Goal: Browse casually

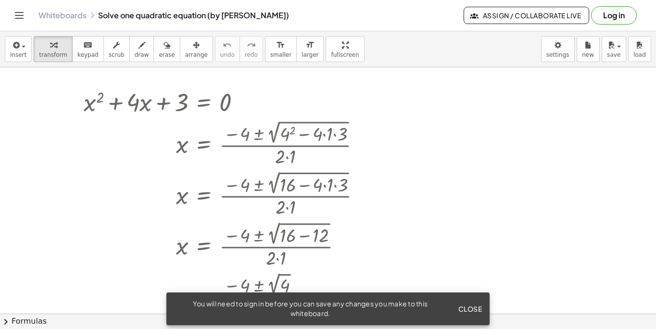
click at [467, 310] on span "Close" at bounding box center [470, 308] width 24 height 9
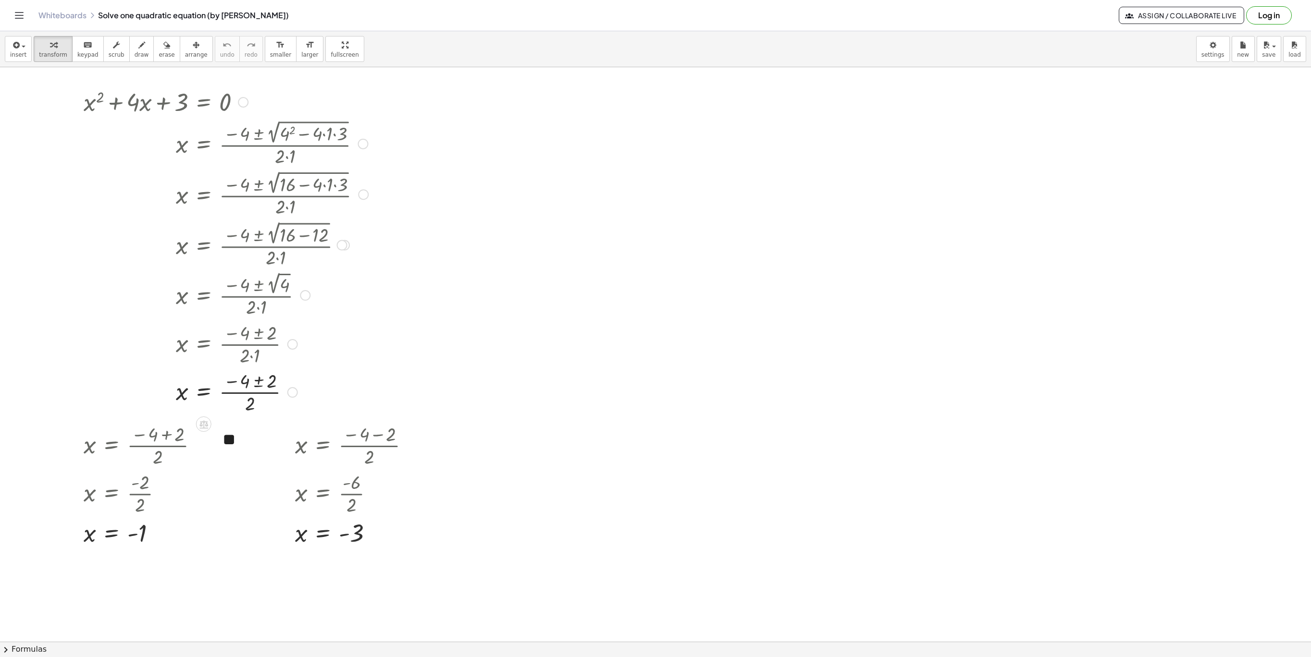
drag, startPoint x: 85, startPoint y: 102, endPoint x: 210, endPoint y: 100, distance: 125.0
click at [210, 100] on div at bounding box center [226, 101] width 294 height 33
